Goal: Use online tool/utility: Use online tool/utility

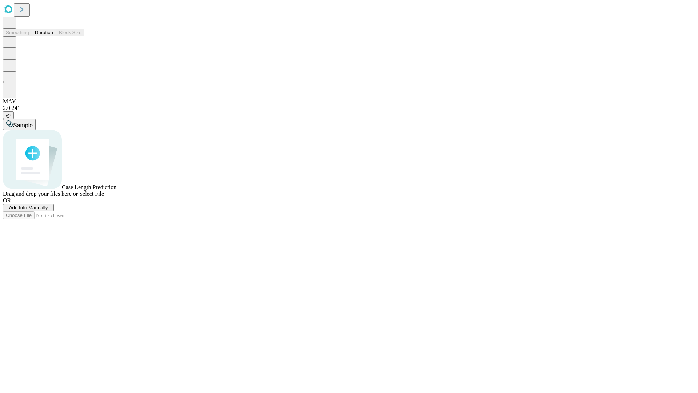
click at [53, 36] on button "Duration" at bounding box center [44, 33] width 24 height 8
click at [33, 122] on span "Sample" at bounding box center [23, 125] width 20 height 6
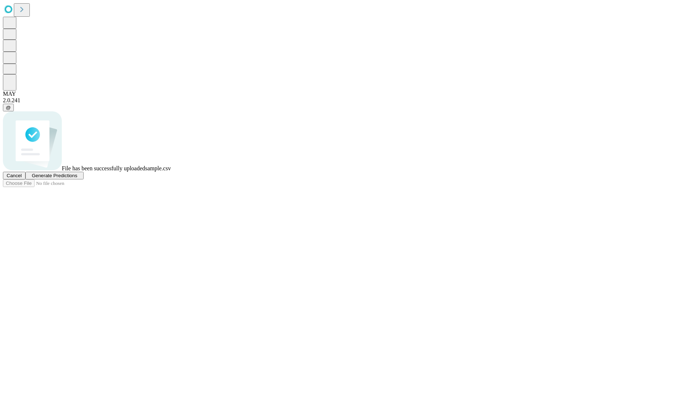
click at [77, 178] on span "Generate Predictions" at bounding box center [54, 175] width 45 height 5
